Goal: Task Accomplishment & Management: Manage account settings

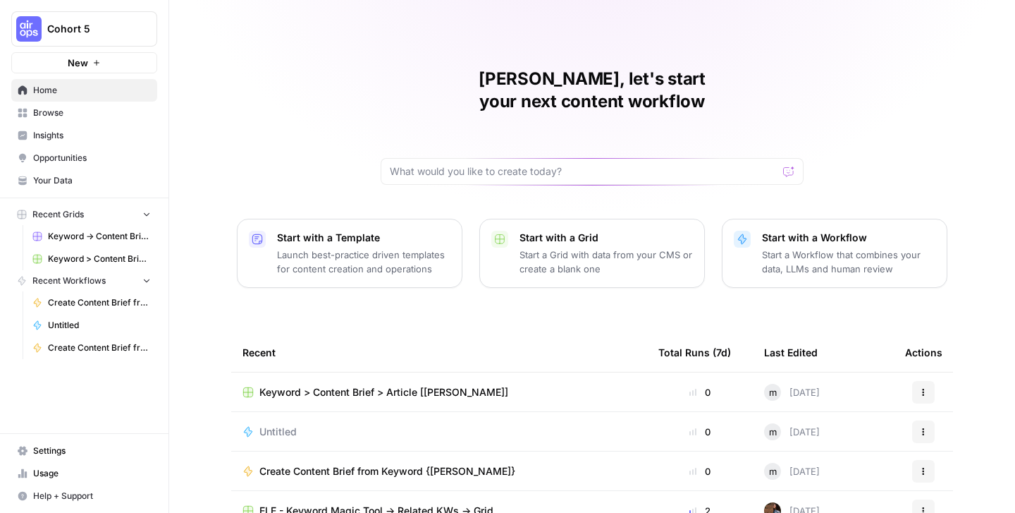
click at [49, 444] on span "Settings" at bounding box center [92, 450] width 118 height 13
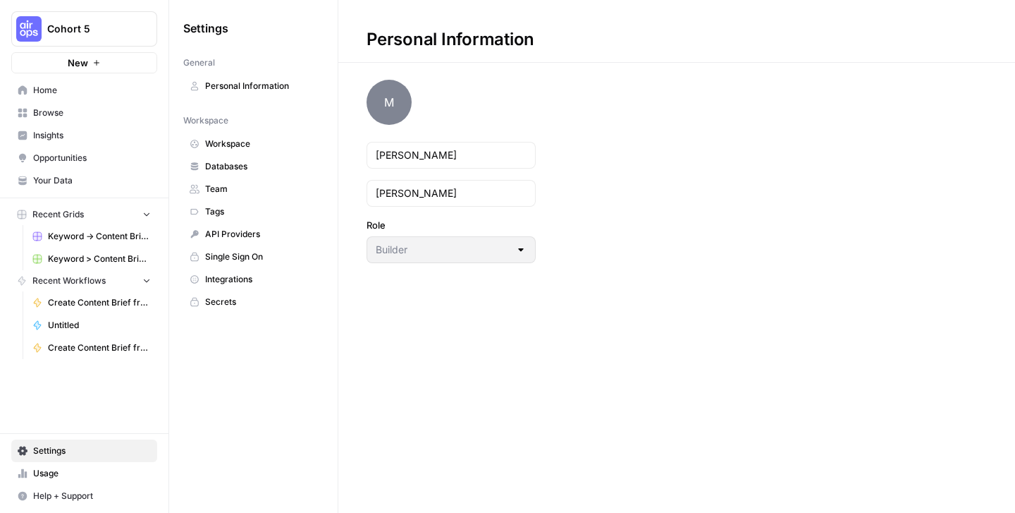
click at [234, 253] on span "Single Sign On" at bounding box center [261, 256] width 112 height 13
click at [85, 109] on span "Browse" at bounding box center [92, 112] width 118 height 13
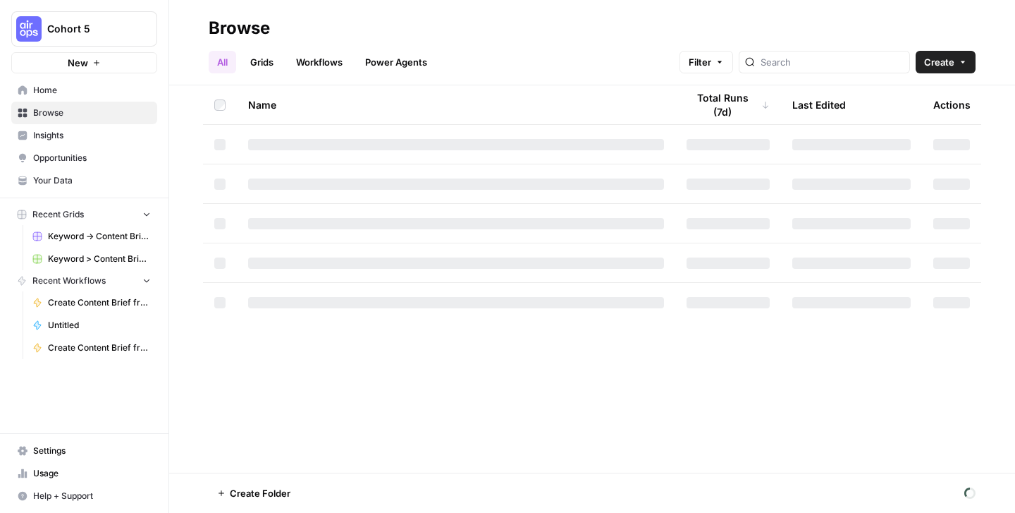
click at [87, 90] on span "Home" at bounding box center [92, 90] width 118 height 13
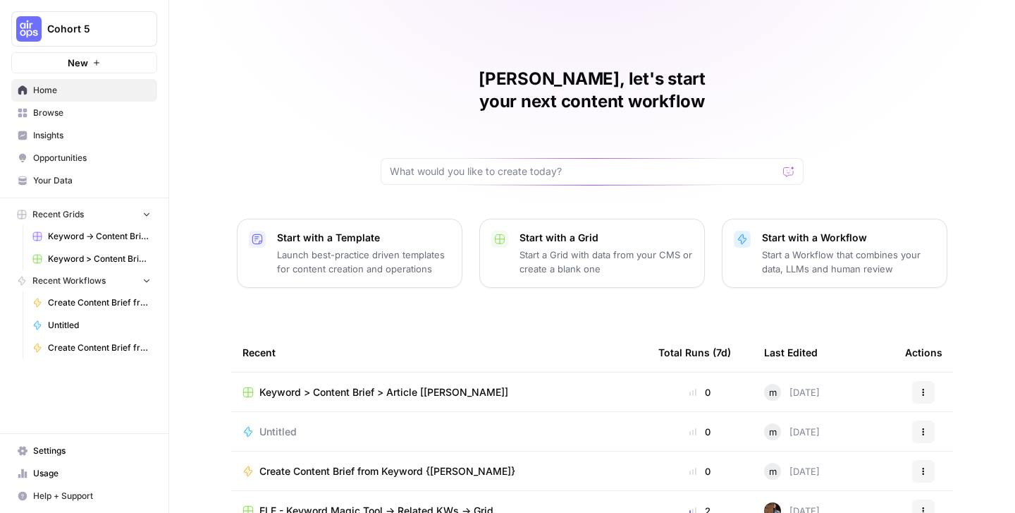
click at [78, 456] on span "Settings" at bounding box center [92, 450] width 118 height 13
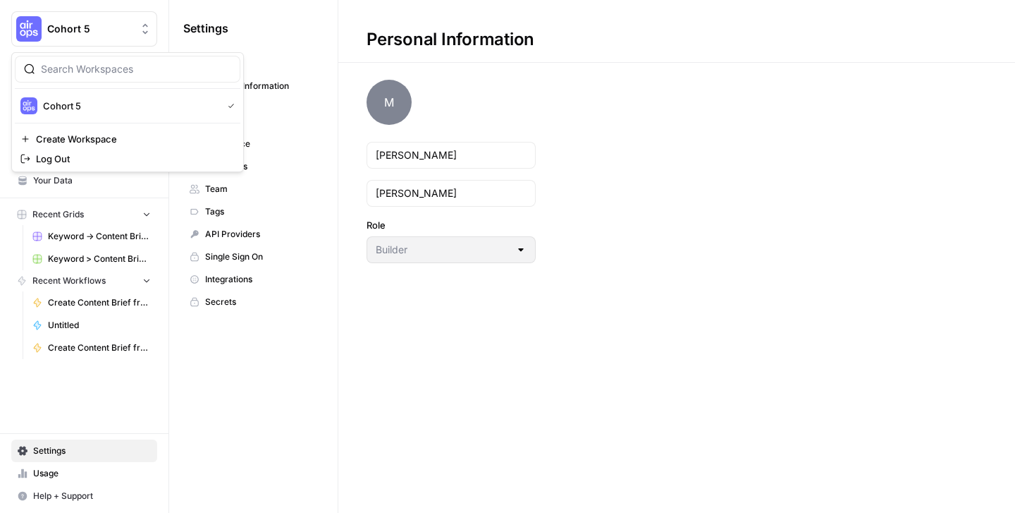
click at [44, 20] on button "Cohort 5" at bounding box center [84, 28] width 146 height 35
click at [132, 164] on span "Log Out" at bounding box center [132, 159] width 193 height 14
